Goal: Task Accomplishment & Management: Manage account settings

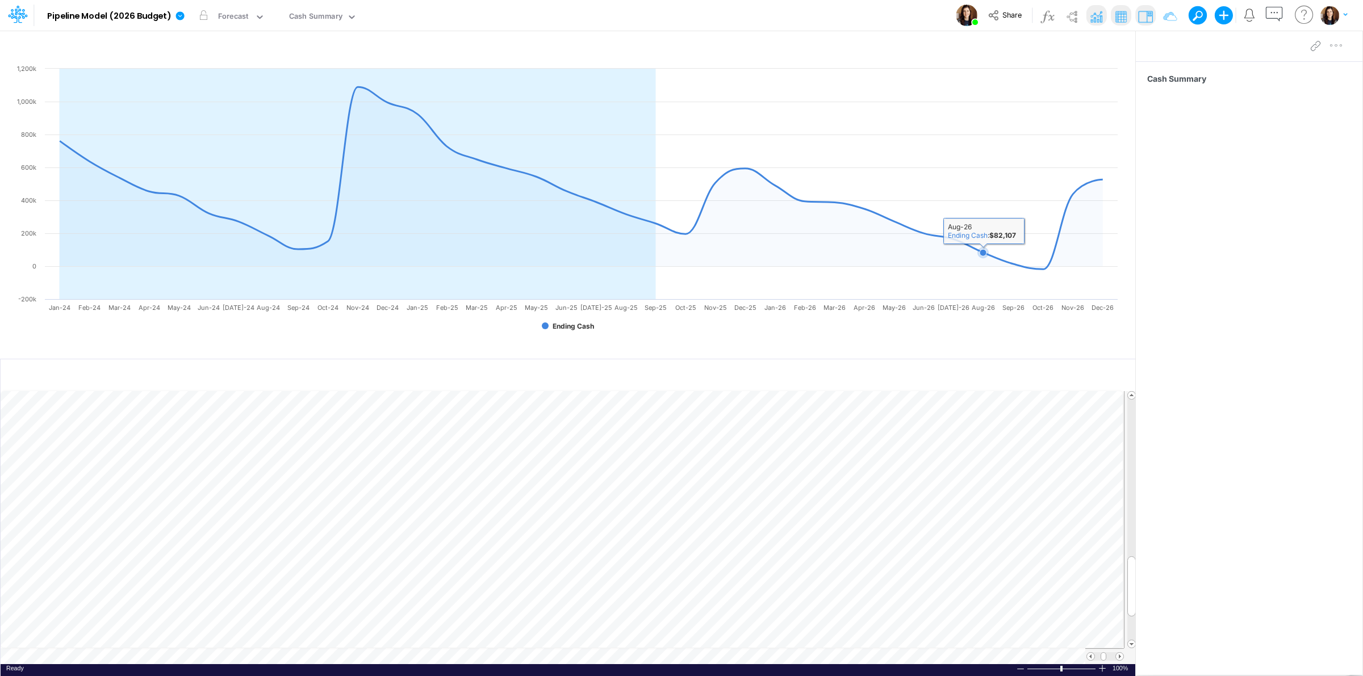
scroll to position [0, 1]
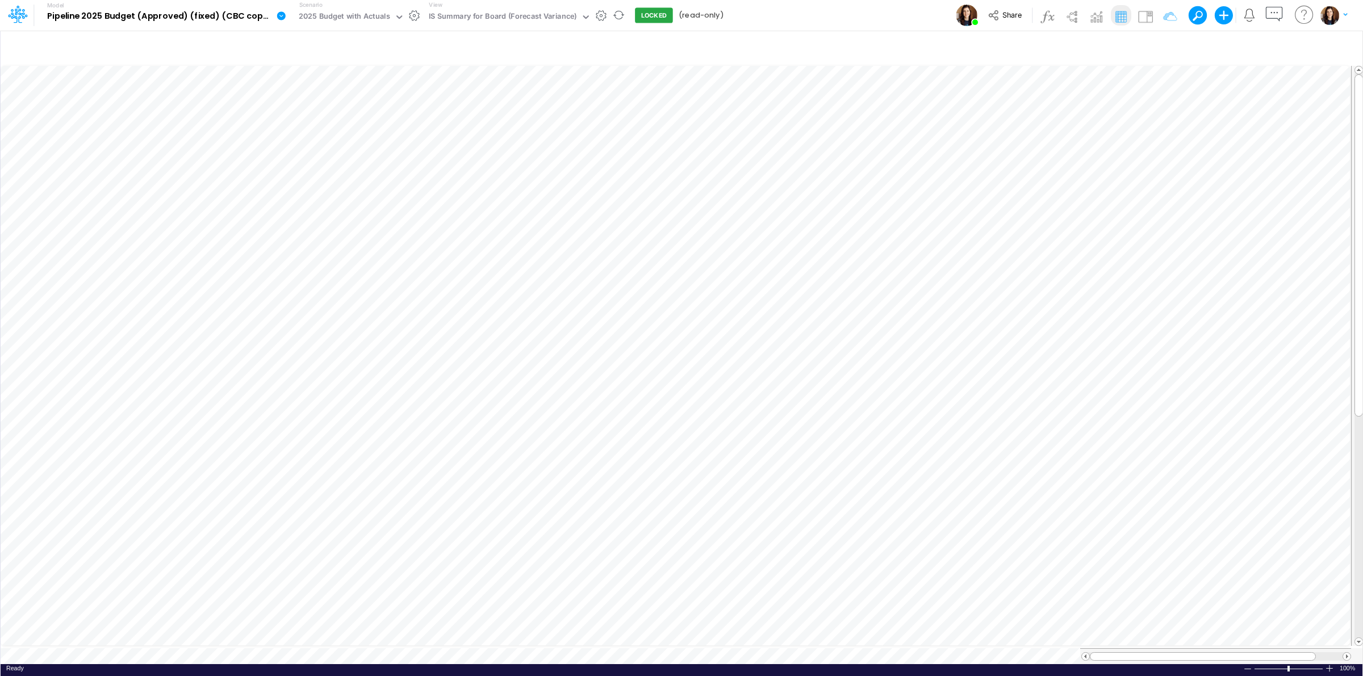
click at [283, 20] on icon at bounding box center [281, 15] width 9 height 9
click at [308, 38] on button "Edit model settings" at bounding box center [339, 46] width 122 height 18
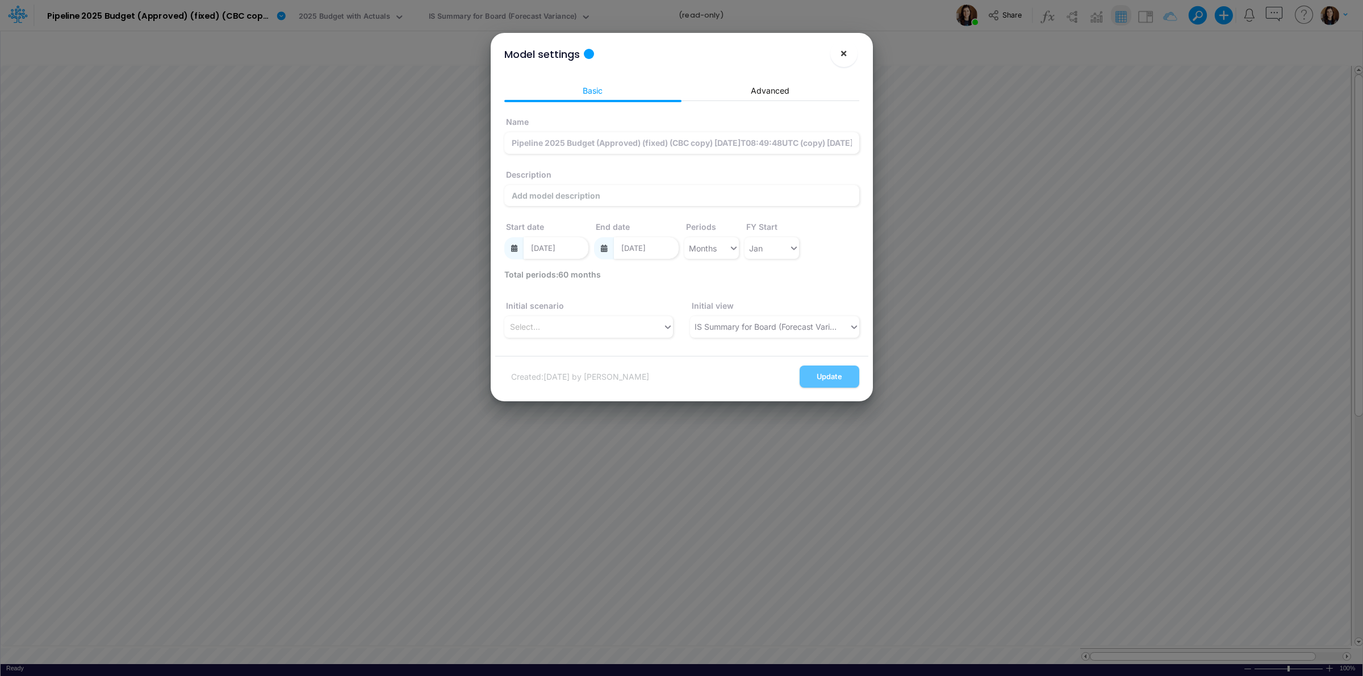
click at [841, 52] on span "×" at bounding box center [843, 53] width 7 height 14
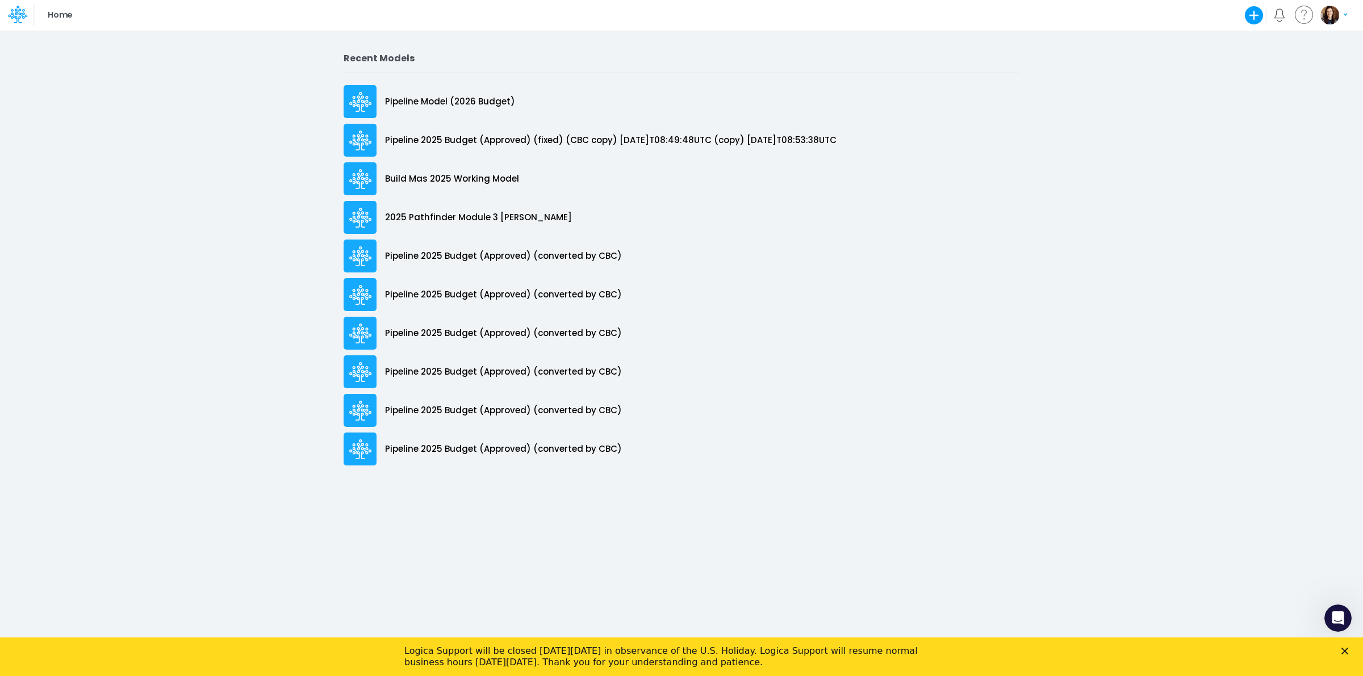
click at [676, 307] on div "Logica Support will be closed on Monday, October 13 in observance of the U.S. H…" at bounding box center [681, 657] width 1363 height 30
click at [676, 307] on polygon "Close" at bounding box center [1344, 651] width 7 height 7
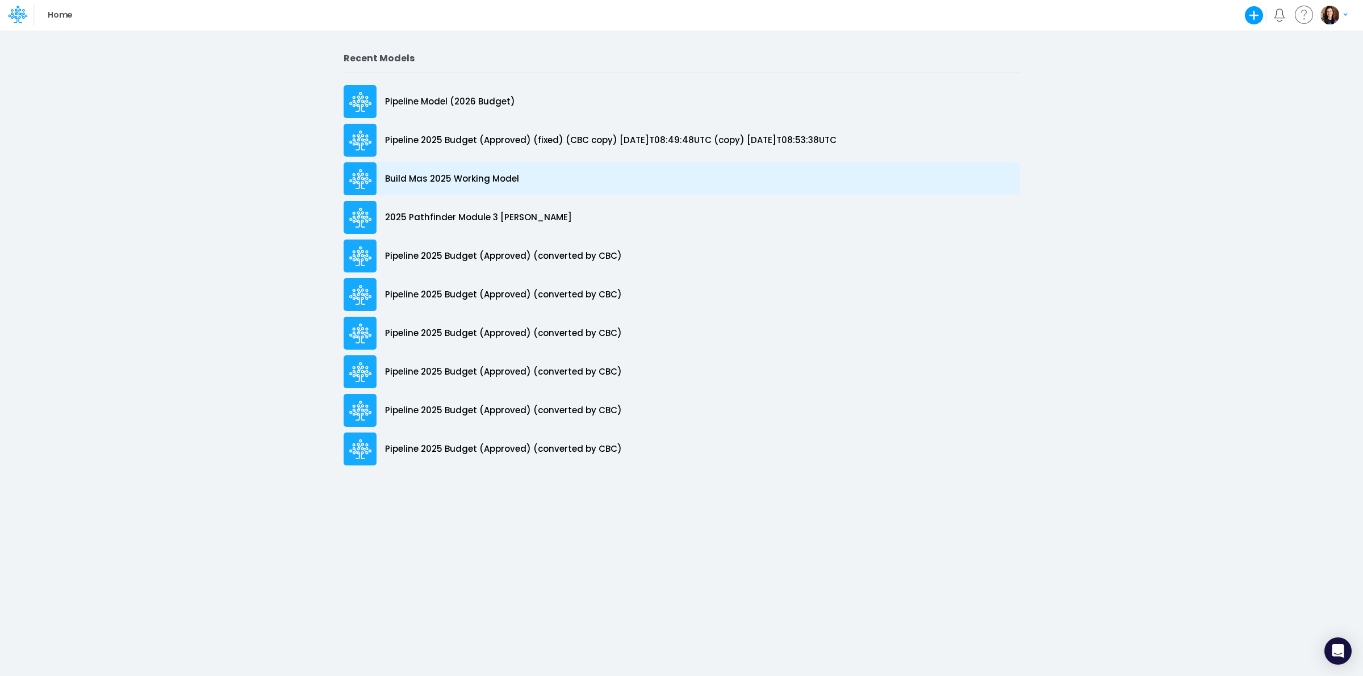
click at [545, 185] on div "Build Mas 2025 Working Model" at bounding box center [682, 178] width 676 height 33
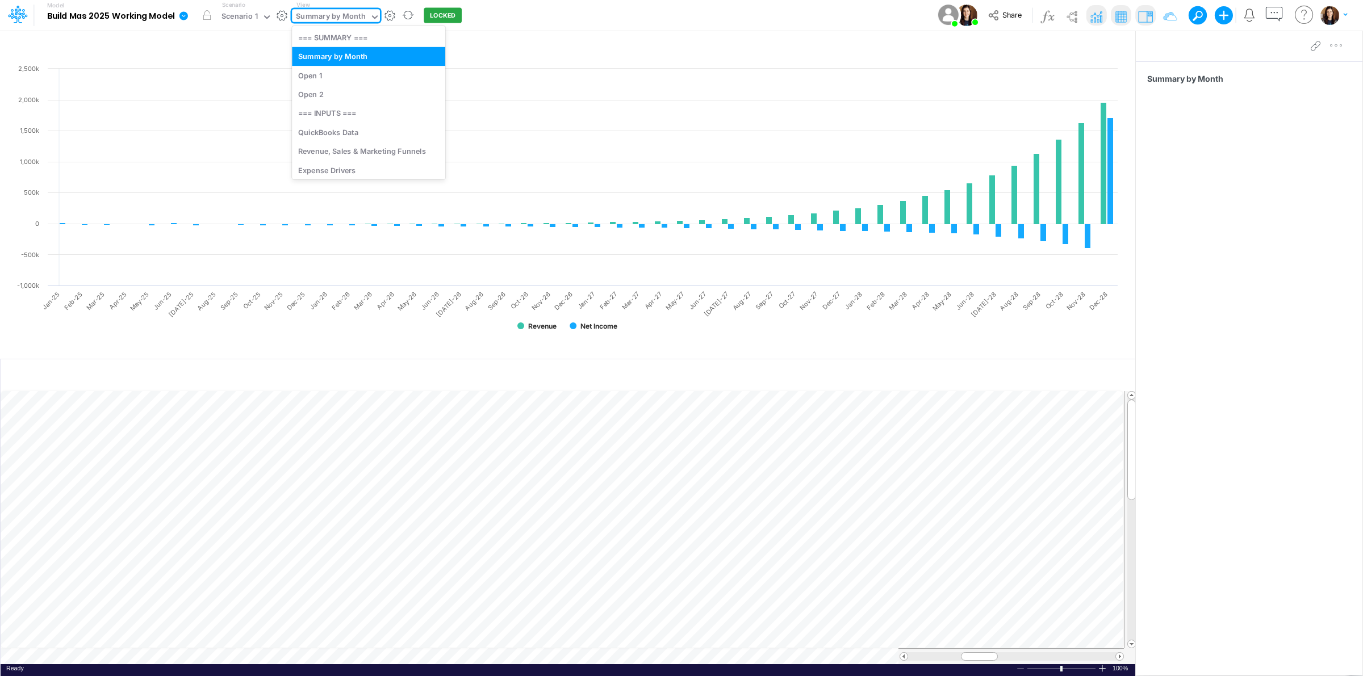
click at [317, 17] on div "Summary by Month" at bounding box center [330, 17] width 69 height 13
click at [353, 156] on div "Revenue, Sales & Marketing Funnels" at bounding box center [368, 151] width 153 height 19
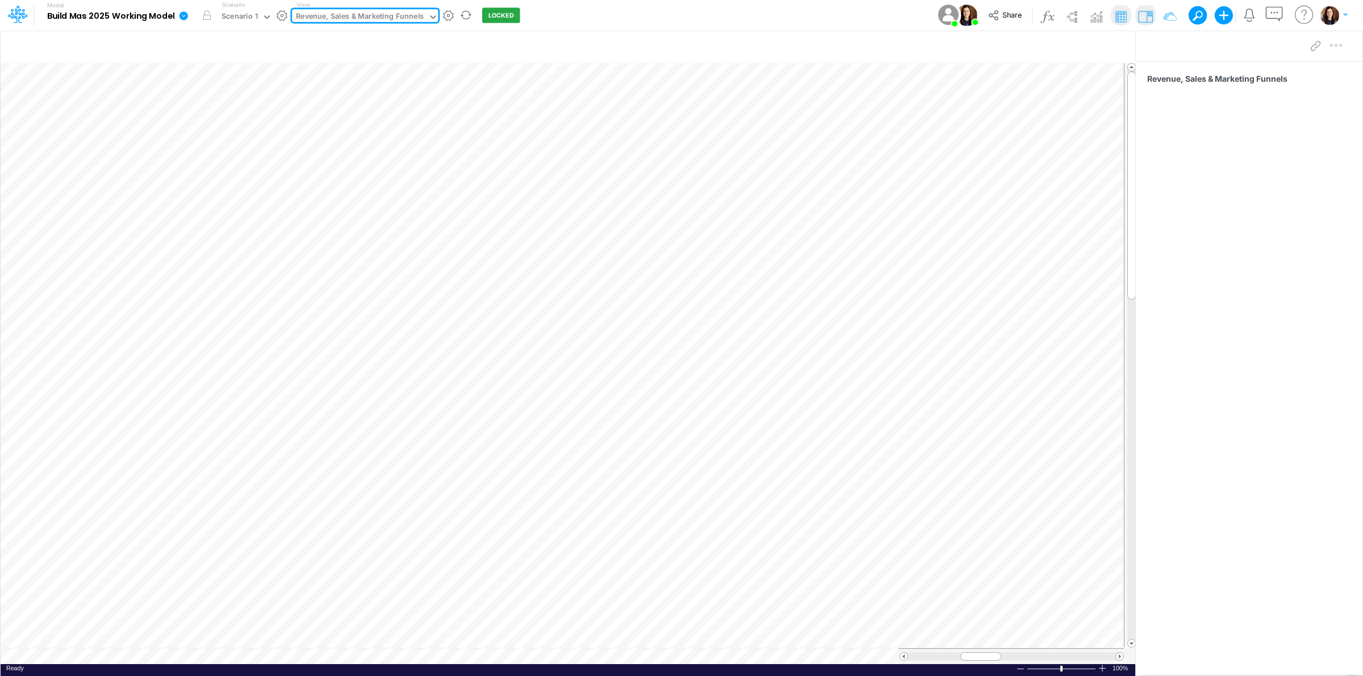
click at [721, 7] on div "Model Build Mas 2025 Working Model Edit model settings Duplicate Import QuickBo…" at bounding box center [681, 15] width 1227 height 31
